Goal: Find specific page/section: Find specific page/section

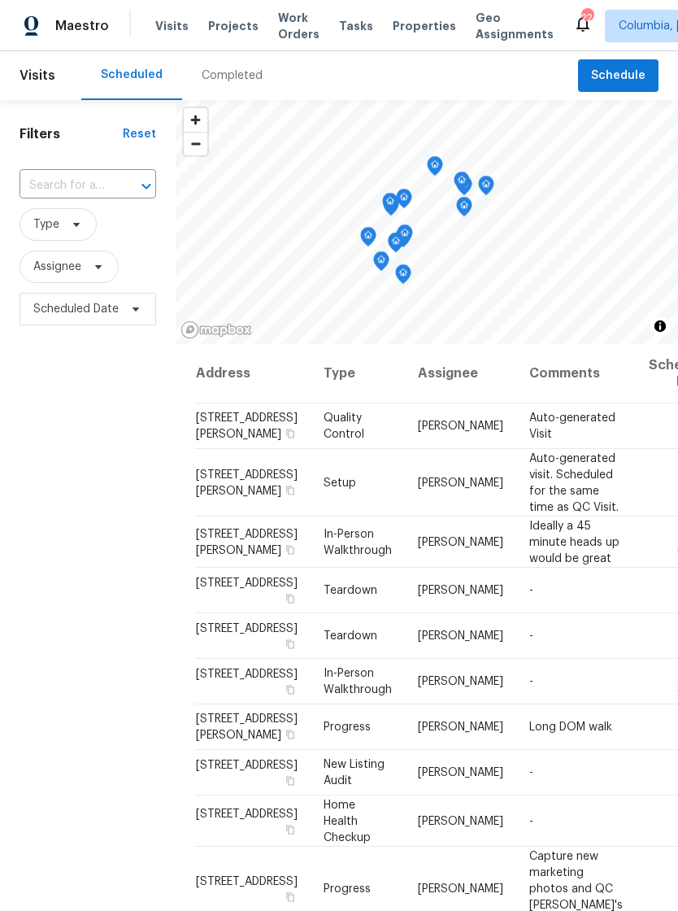
click at [409, 29] on span "Properties" at bounding box center [424, 26] width 63 height 16
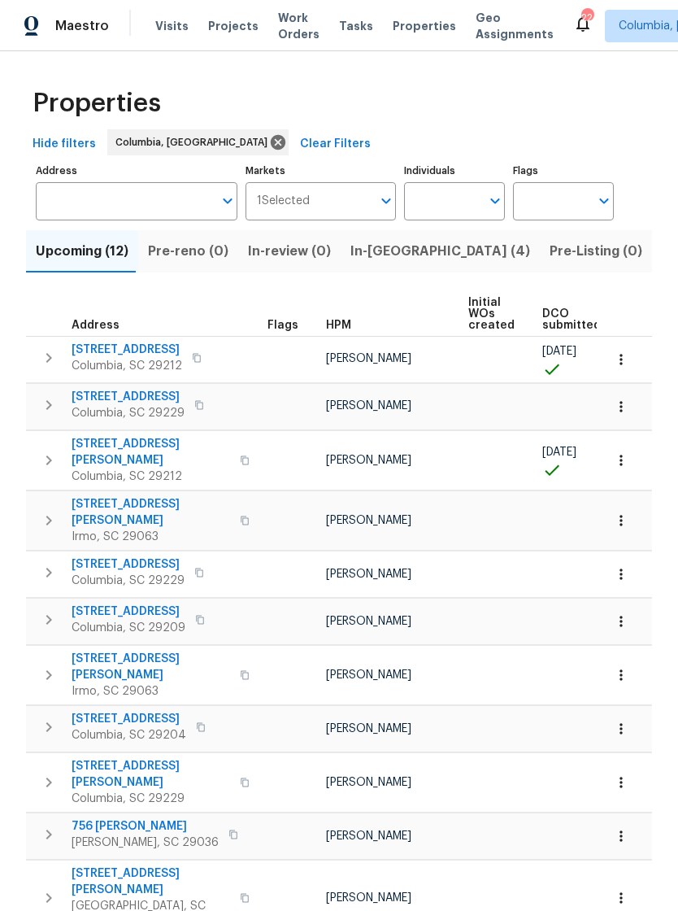
click at [175, 22] on span "Visits" at bounding box center [171, 26] width 33 height 16
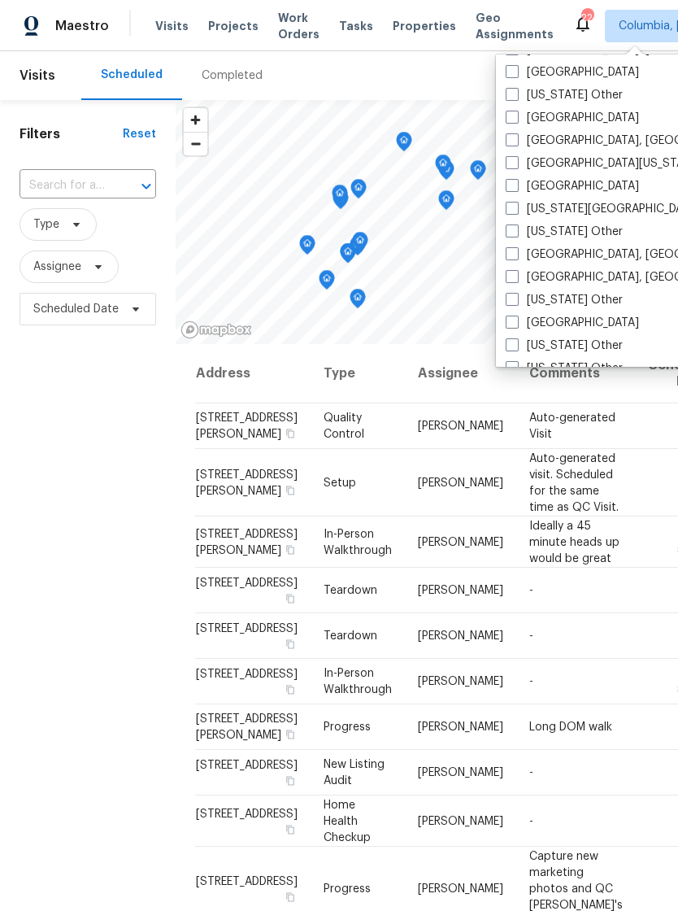
scroll to position [603, 0]
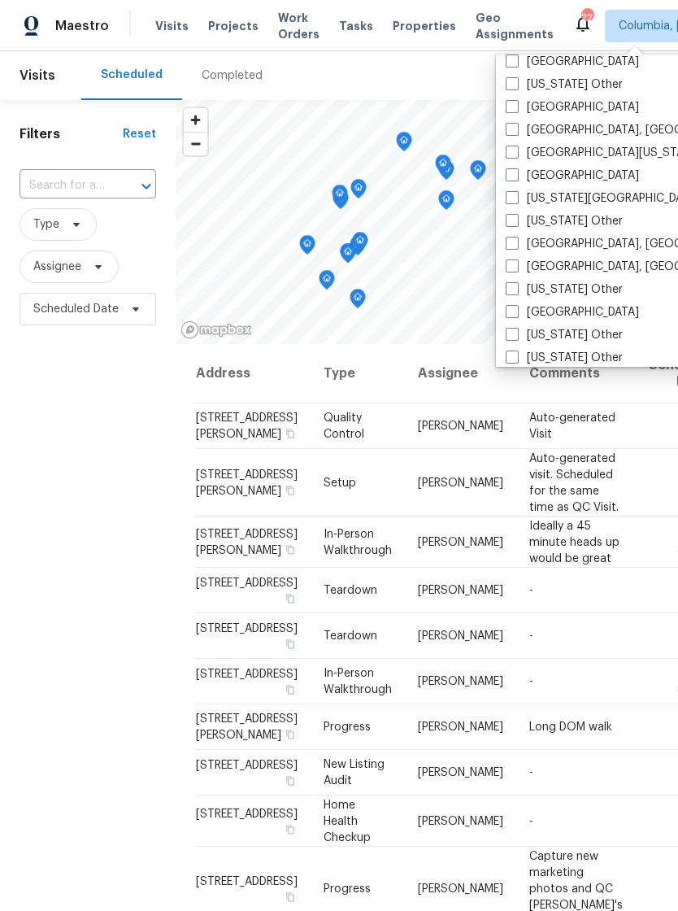
click at [586, 268] on label "Greenville, SC" at bounding box center [632, 267] width 252 height 16
click at [516, 268] on input "Greenville, SC" at bounding box center [511, 264] width 11 height 11
checkbox input "true"
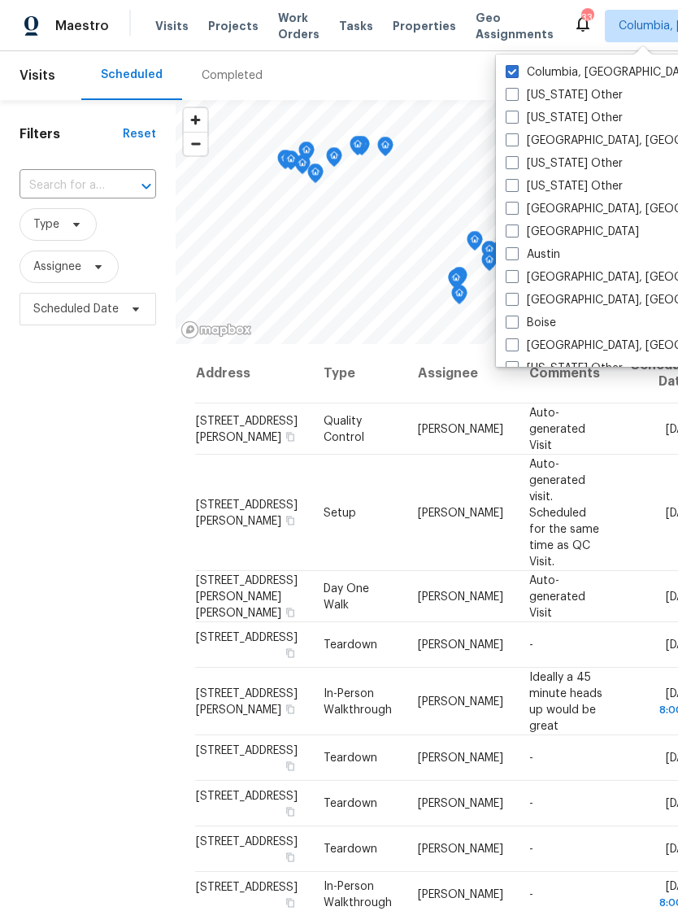
click at [519, 73] on label "Columbia, SC" at bounding box center [601, 72] width 191 height 16
click at [516, 73] on input "Columbia, SC" at bounding box center [511, 69] width 11 height 11
checkbox input "false"
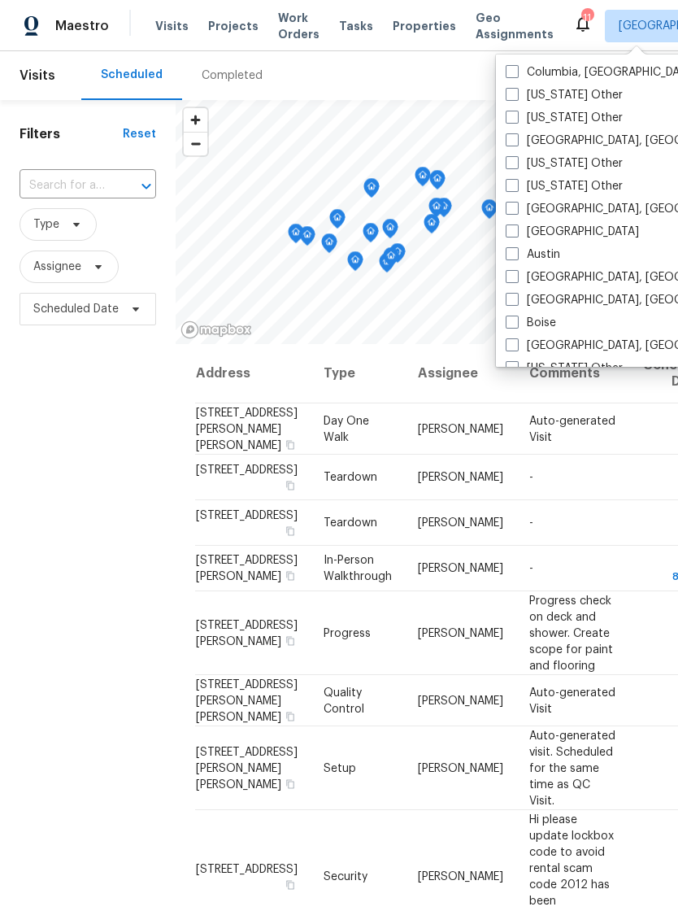
click at [173, 33] on span "Visits" at bounding box center [171, 26] width 33 height 16
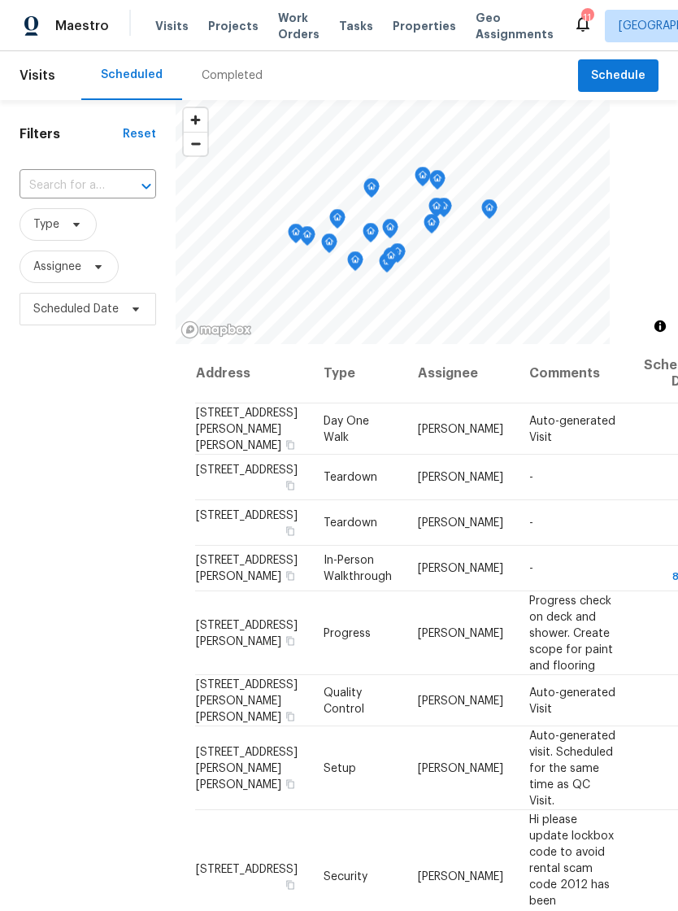
click at [159, 18] on span "Visits" at bounding box center [171, 26] width 33 height 16
click at [169, 27] on span "Visits" at bounding box center [171, 26] width 33 height 16
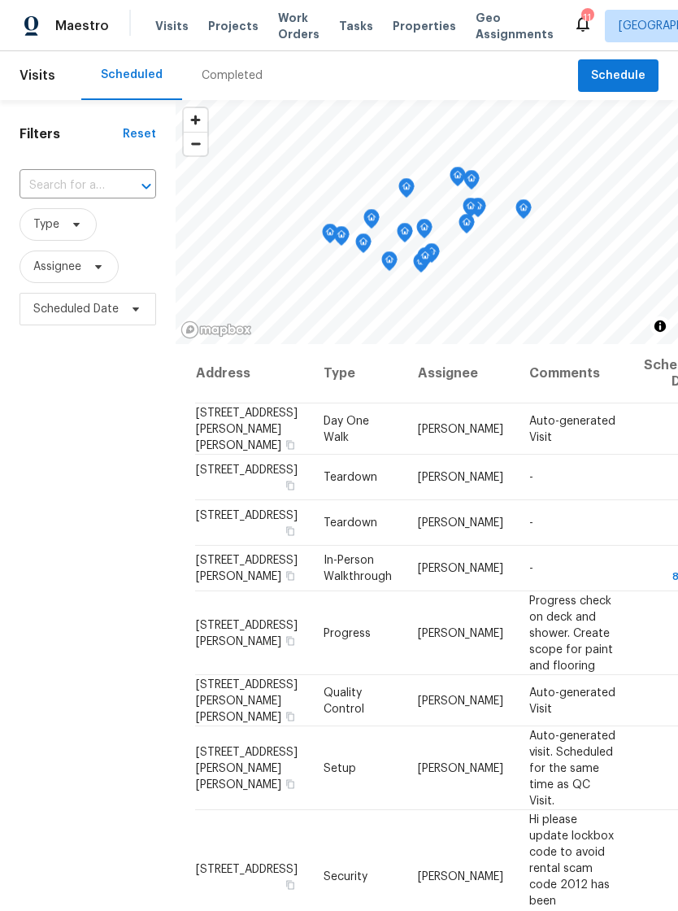
click at [411, 19] on span "Properties" at bounding box center [424, 26] width 63 height 16
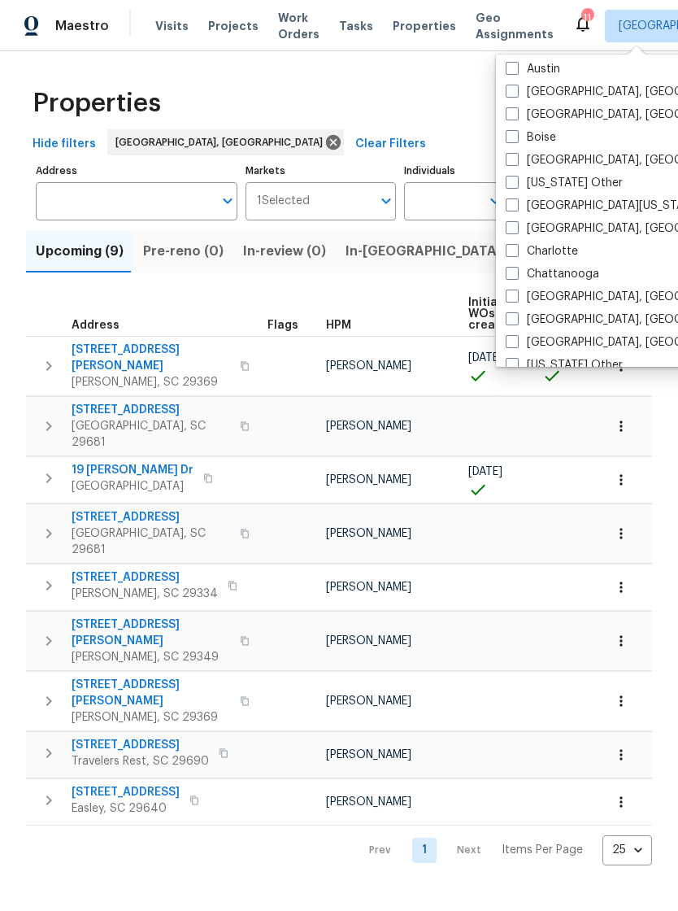
scroll to position [186, 0]
click at [521, 230] on label "[GEOGRAPHIC_DATA], [GEOGRAPHIC_DATA]" at bounding box center [632, 228] width 252 height 16
click at [516, 230] on input "[GEOGRAPHIC_DATA], [GEOGRAPHIC_DATA]" at bounding box center [511, 225] width 11 height 11
checkbox input "true"
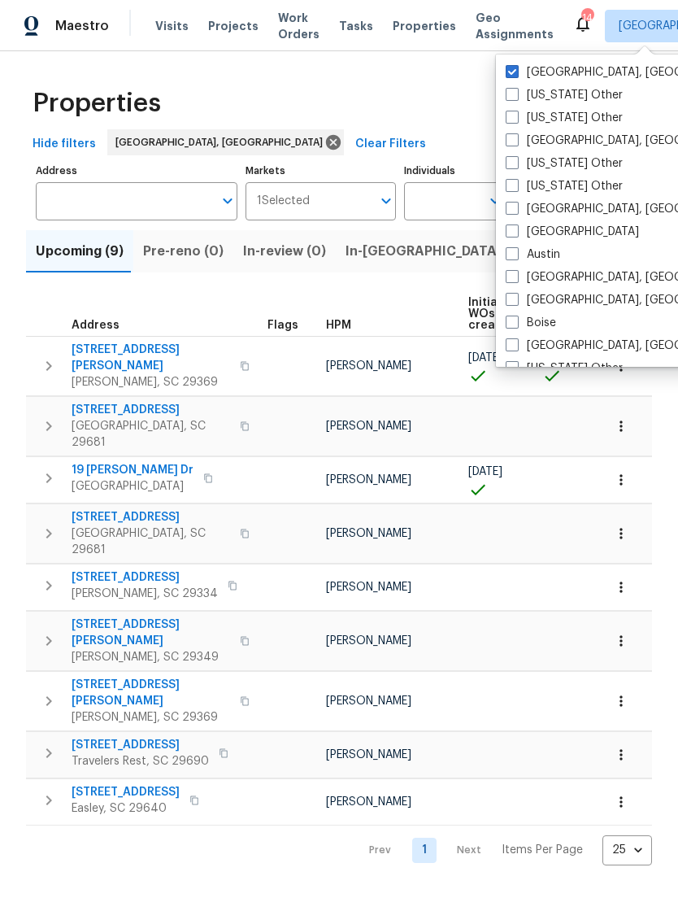
click at [524, 72] on label "Greenville, SC" at bounding box center [632, 72] width 252 height 16
click at [516, 72] on input "Greenville, SC" at bounding box center [511, 69] width 11 height 11
checkbox input "false"
click at [174, 24] on span "Visits" at bounding box center [171, 26] width 33 height 16
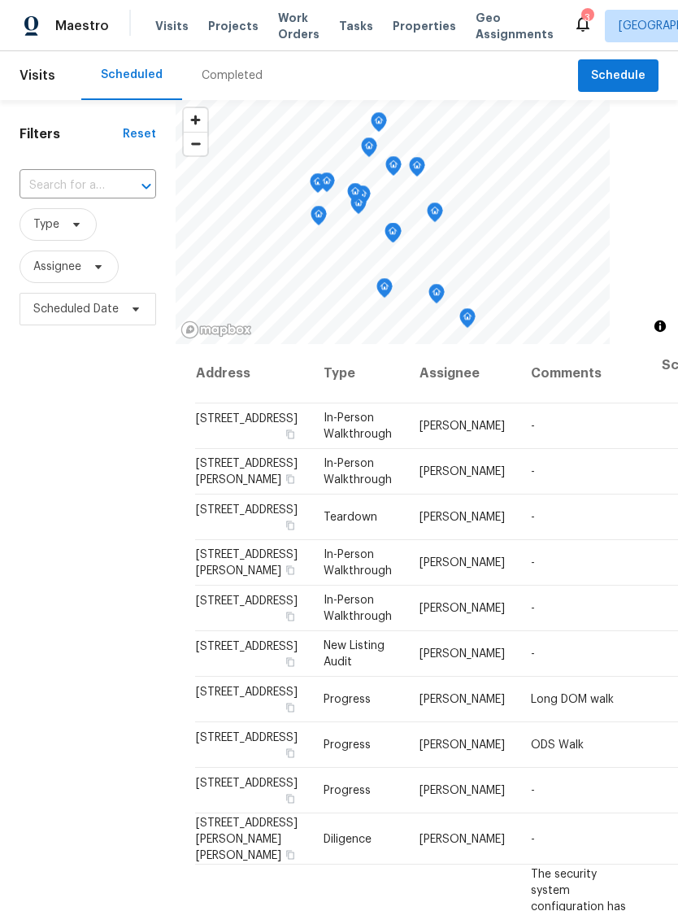
click at [408, 24] on span "Properties" at bounding box center [424, 26] width 63 height 16
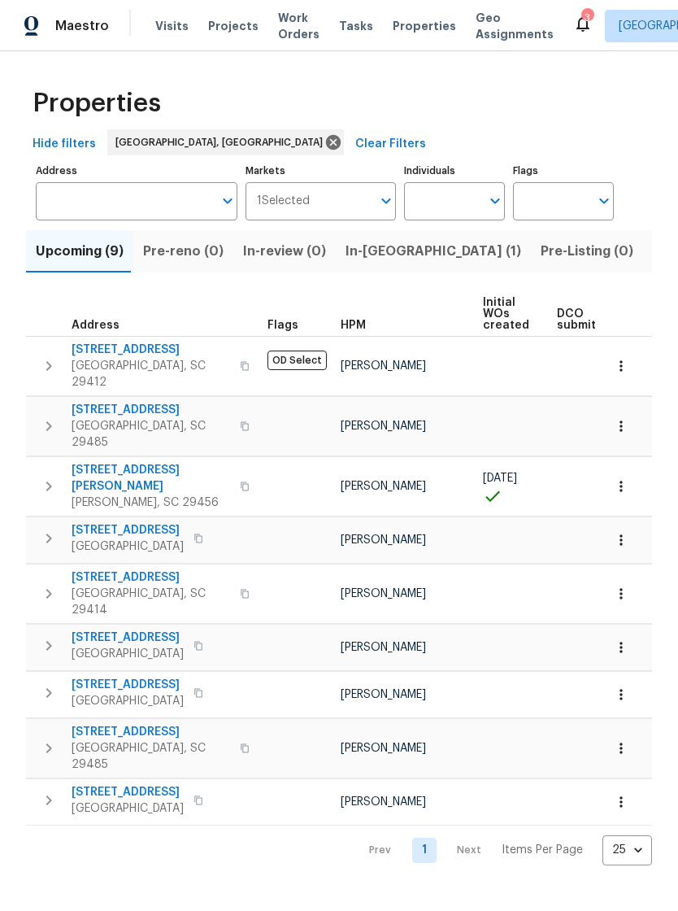
click at [170, 32] on span "Visits" at bounding box center [171, 26] width 33 height 16
